Goal: Task Accomplishment & Management: Use online tool/utility

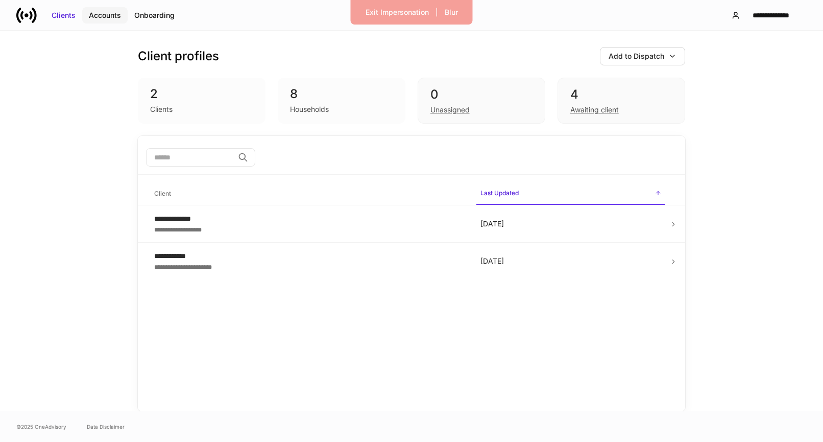
click at [105, 14] on div "Accounts" at bounding box center [105, 15] width 32 height 10
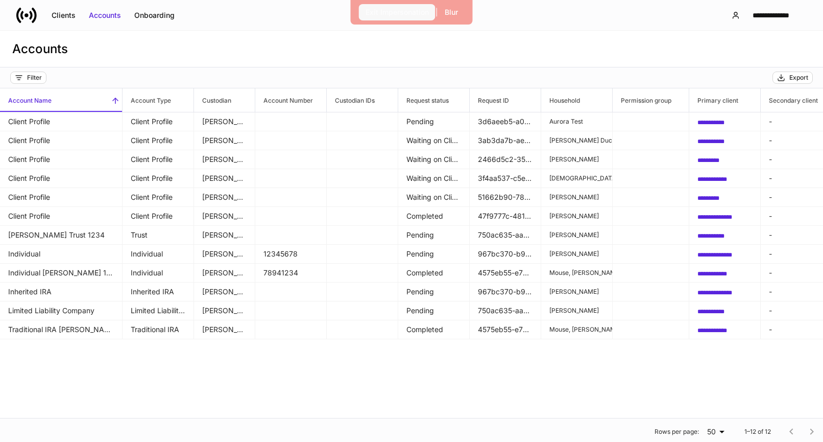
click at [417, 14] on div "Exit Impersonation" at bounding box center [396, 12] width 63 height 10
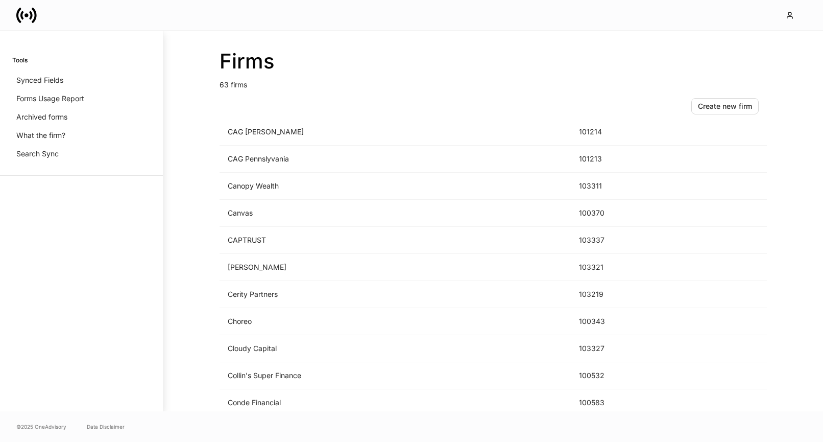
scroll to position [277, 0]
click at [390, 242] on td "[PERSON_NAME]" at bounding box center [394, 241] width 351 height 27
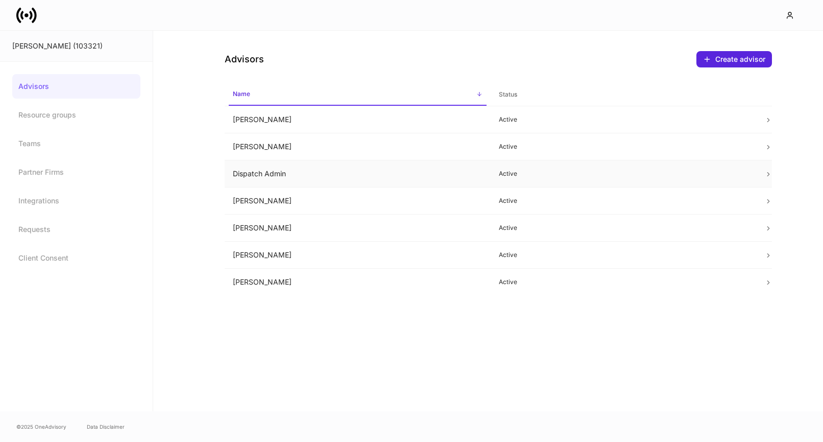
click at [515, 173] on p "Active" at bounding box center [624, 173] width 250 height 8
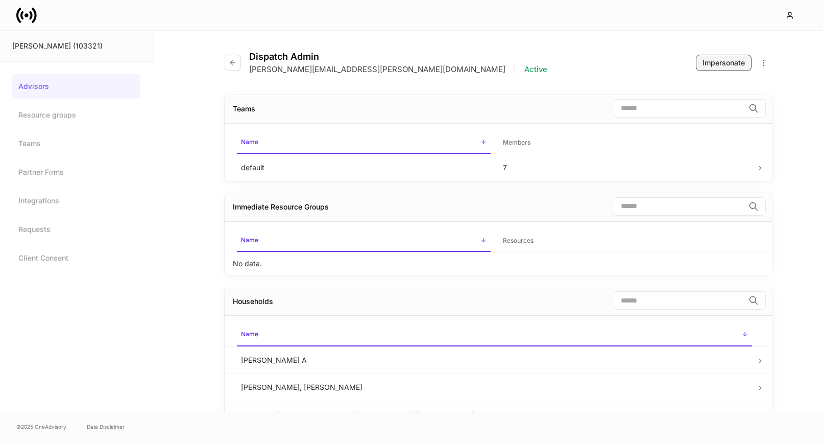
click at [731, 67] on div "Impersonate" at bounding box center [723, 63] width 42 height 10
